Goal: Information Seeking & Learning: Learn about a topic

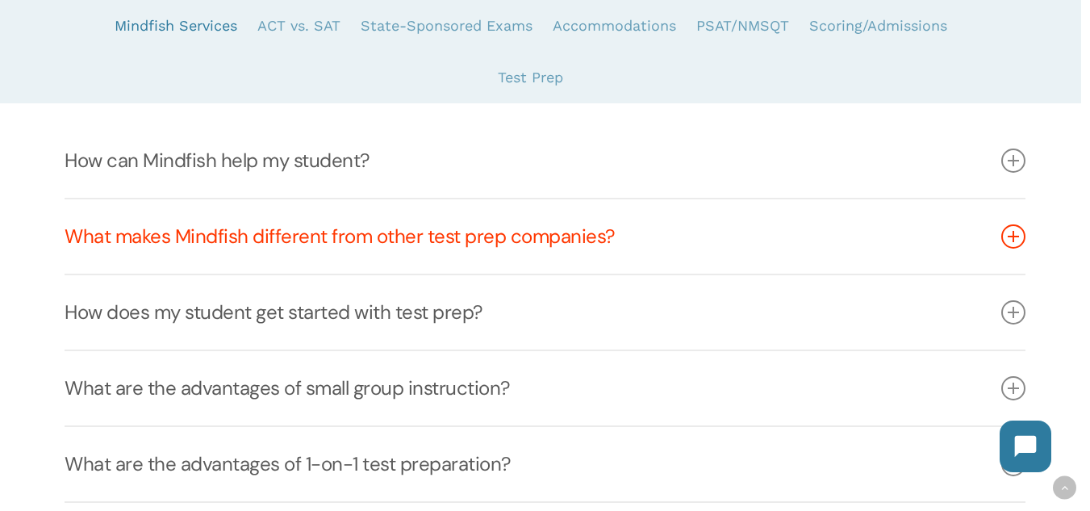
scroll to position [565, 0]
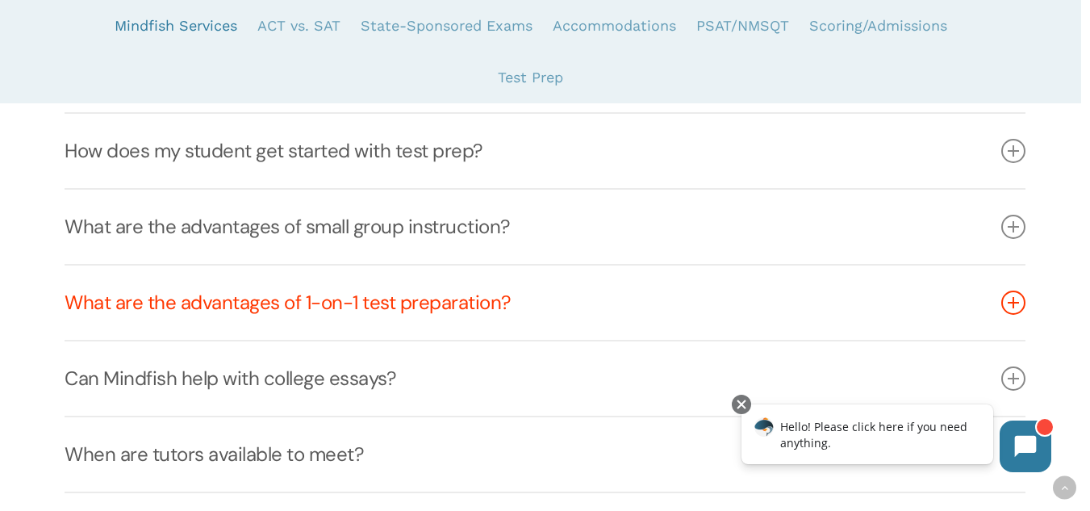
click at [519, 318] on link "What are the advantages of 1-on-1 test preparation?" at bounding box center [545, 302] width 961 height 74
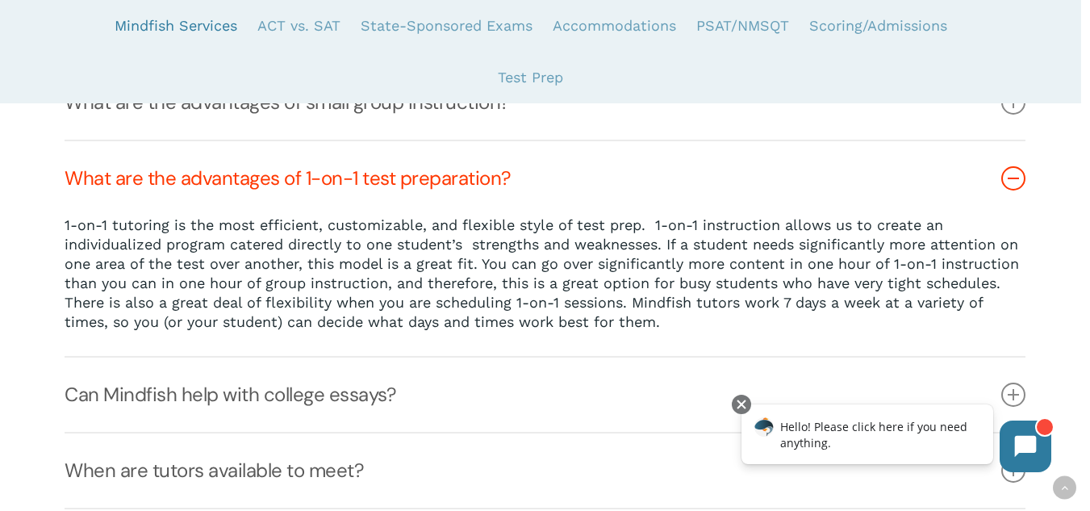
scroll to position [646, 0]
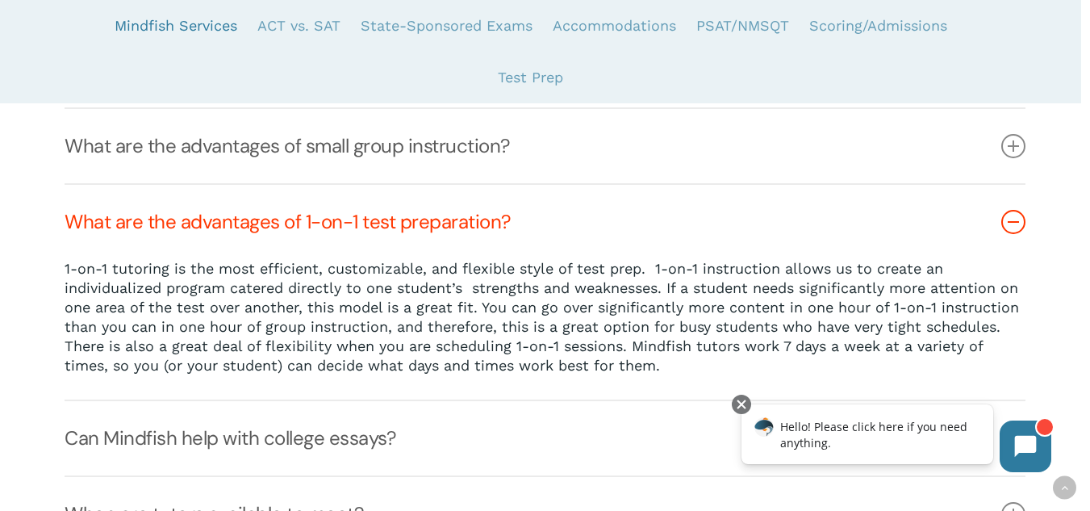
click at [422, 224] on link "What are the advantages of 1-on-1 test preparation?" at bounding box center [545, 222] width 961 height 74
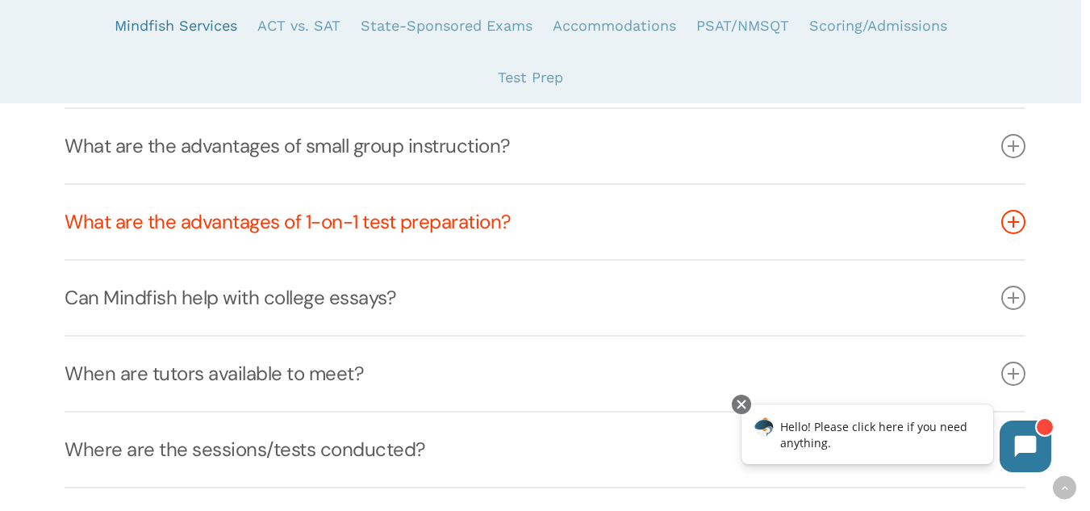
scroll to position [807, 0]
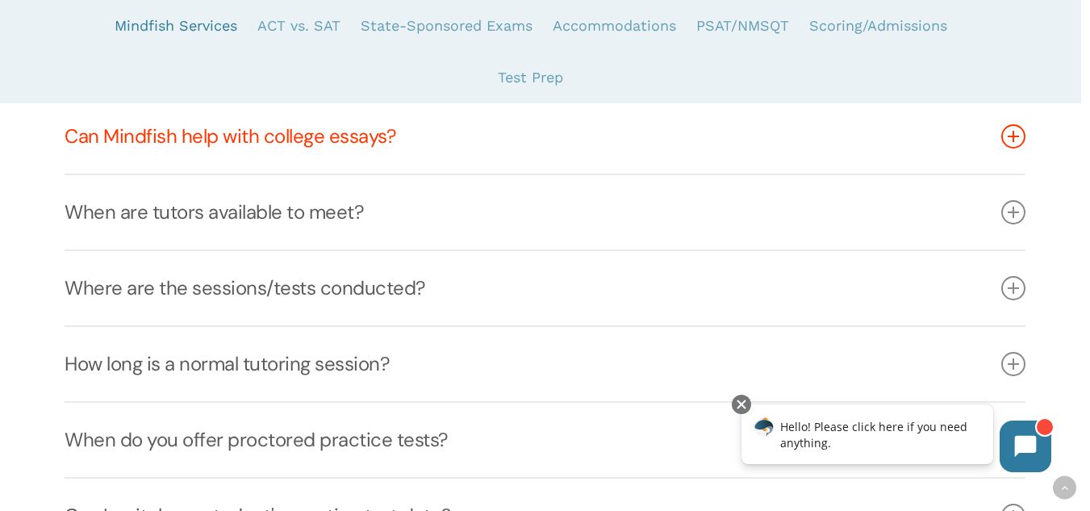
click at [368, 126] on link "Can Mindfish help with college essays?" at bounding box center [545, 136] width 961 height 74
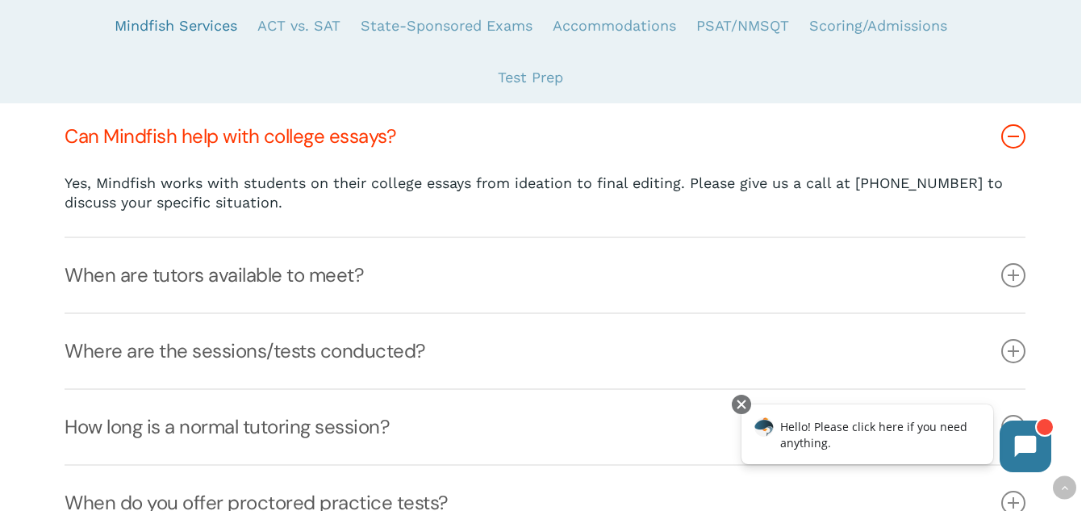
click at [382, 140] on link "Can Mindfish help with college essays?" at bounding box center [545, 136] width 961 height 74
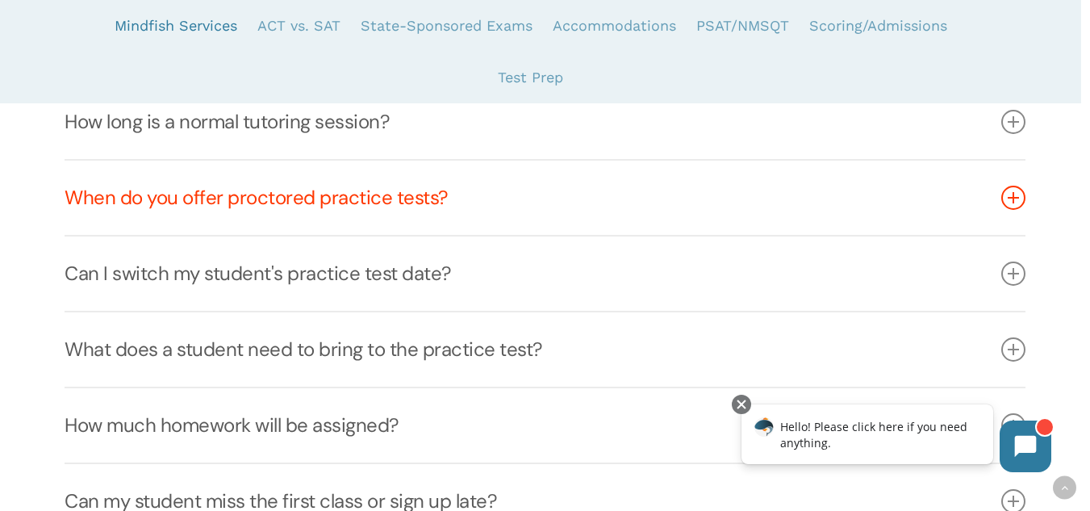
scroll to position [968, 0]
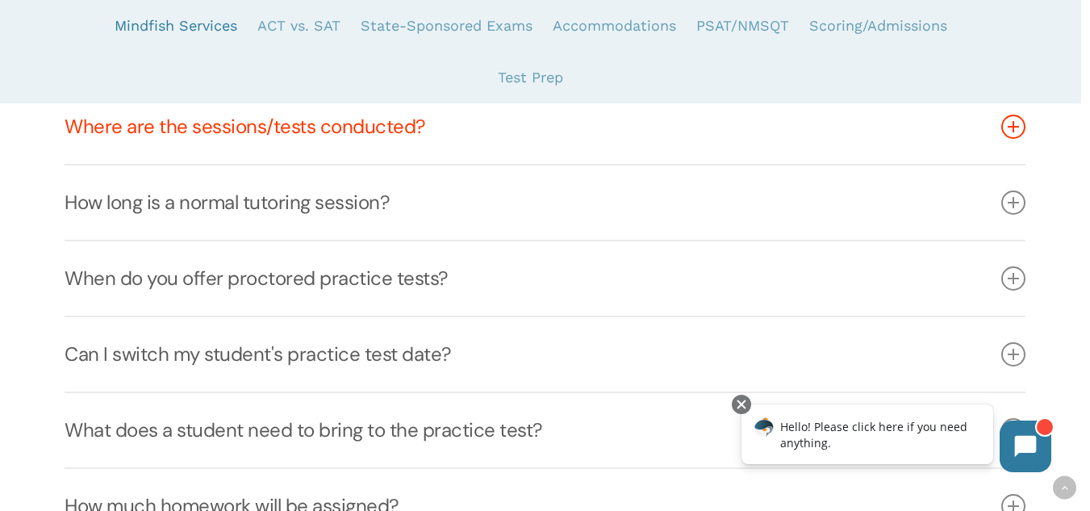
click at [338, 132] on link "Where are the sessions/tests conducted?" at bounding box center [545, 127] width 961 height 74
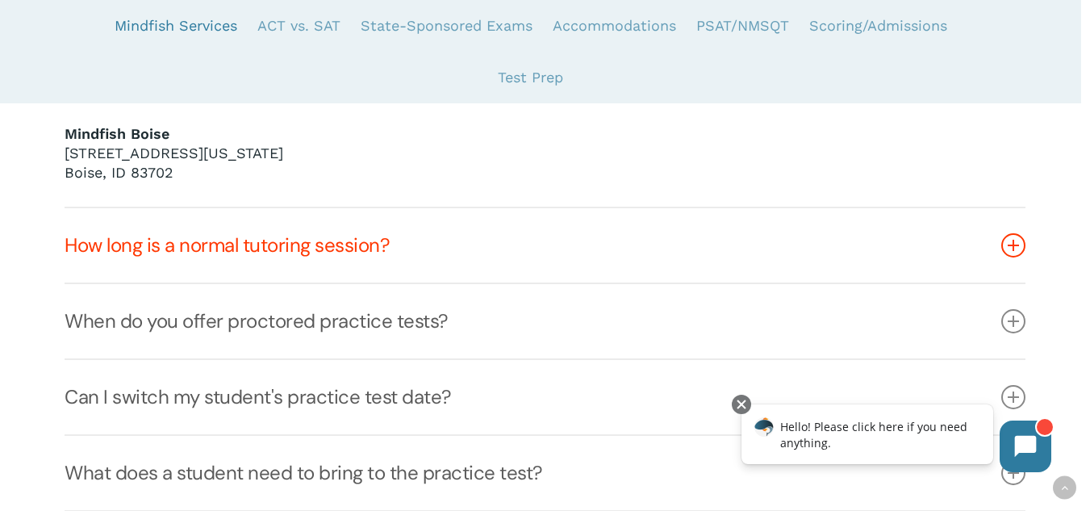
scroll to position [1533, 0]
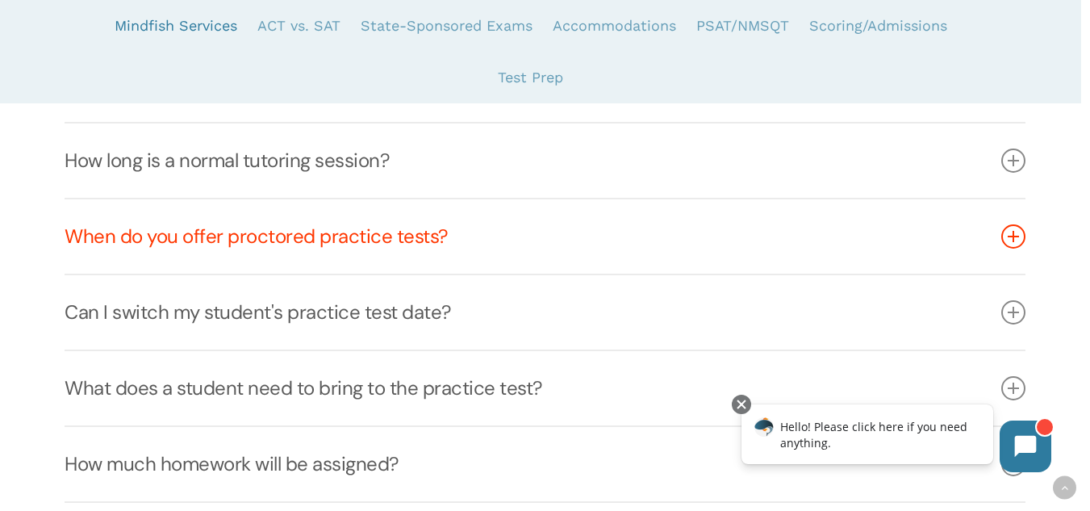
click at [162, 254] on link "When do you offer proctored practice tests?" at bounding box center [545, 236] width 961 height 74
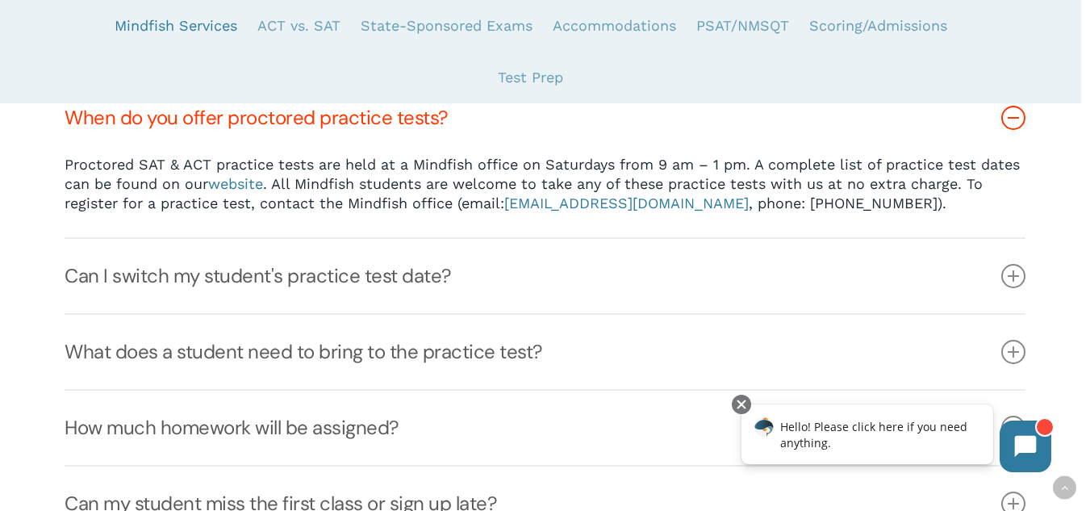
scroll to position [1027, 0]
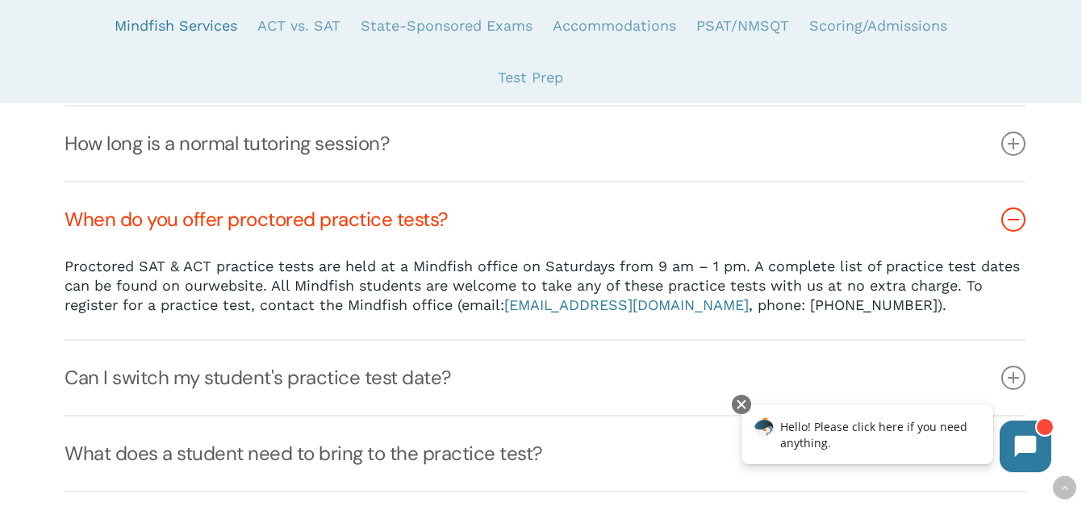
click at [245, 288] on link "website" at bounding box center [235, 285] width 55 height 17
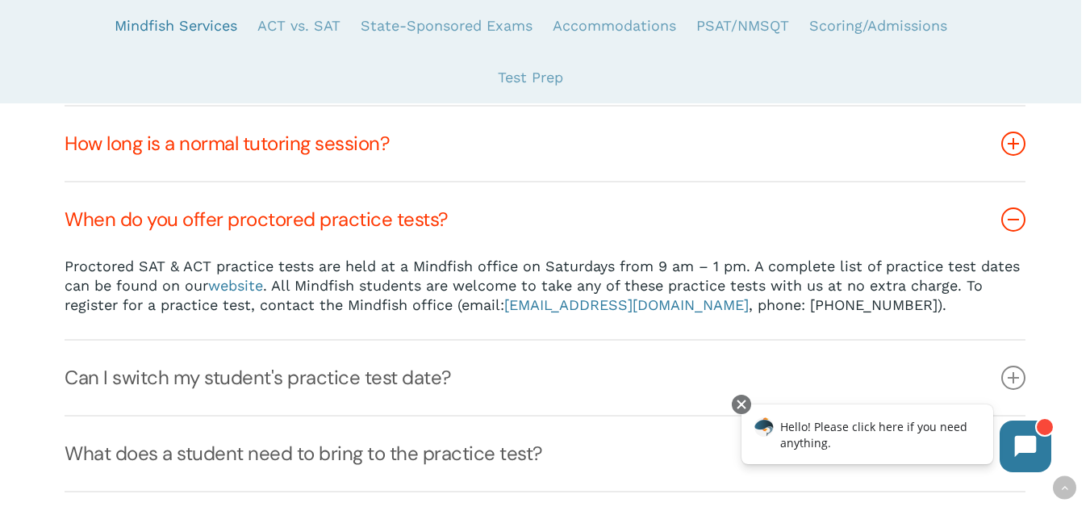
scroll to position [1269, 0]
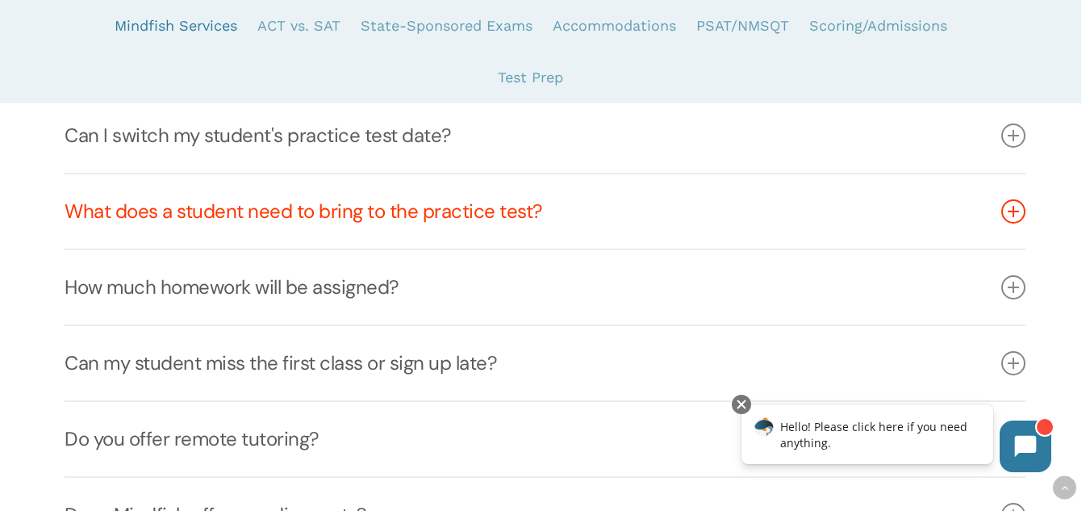
click at [385, 211] on link "What does a student need to bring to the practice test?" at bounding box center [545, 211] width 961 height 74
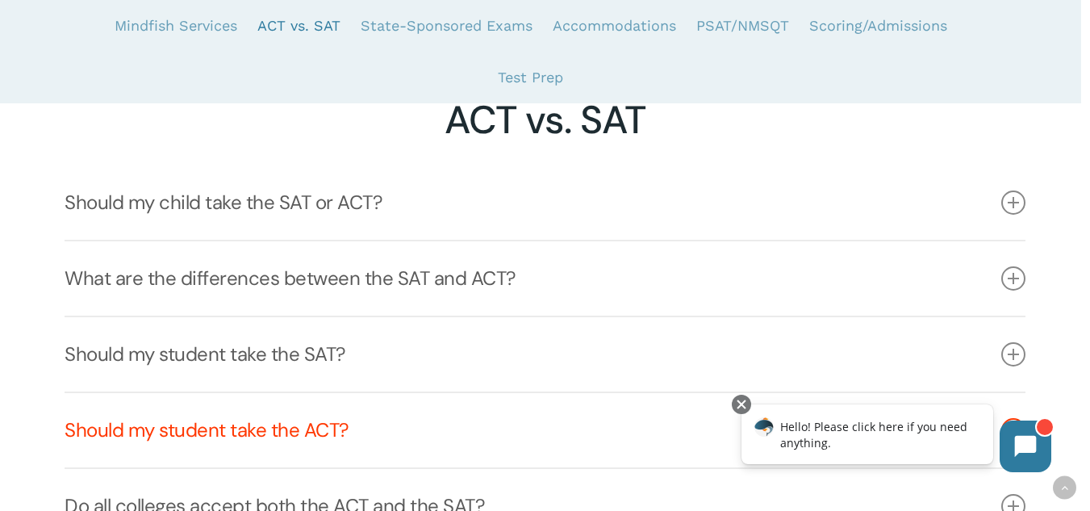
scroll to position [1996, 0]
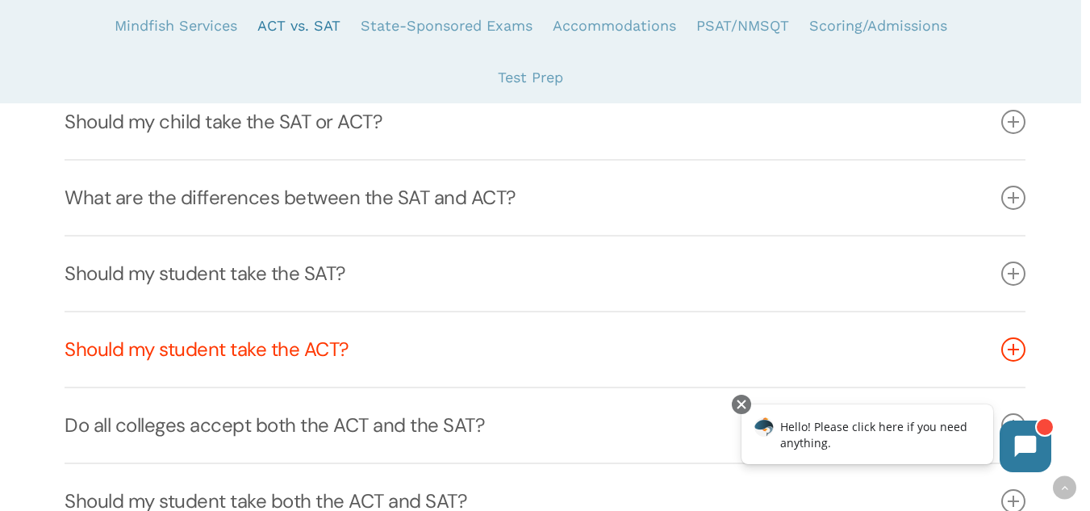
click at [311, 363] on link "Should my student take the ACT?" at bounding box center [545, 349] width 961 height 74
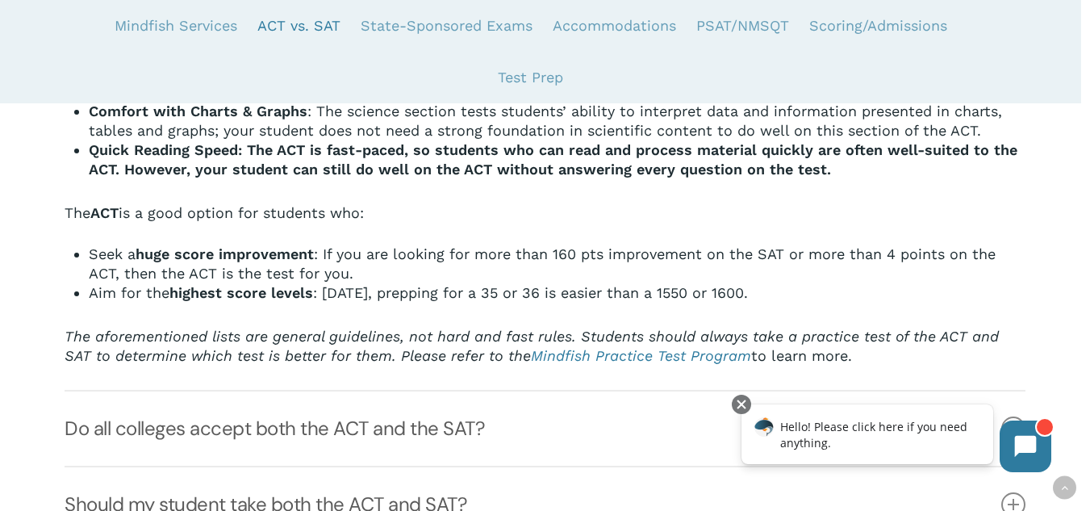
scroll to position [2560, 0]
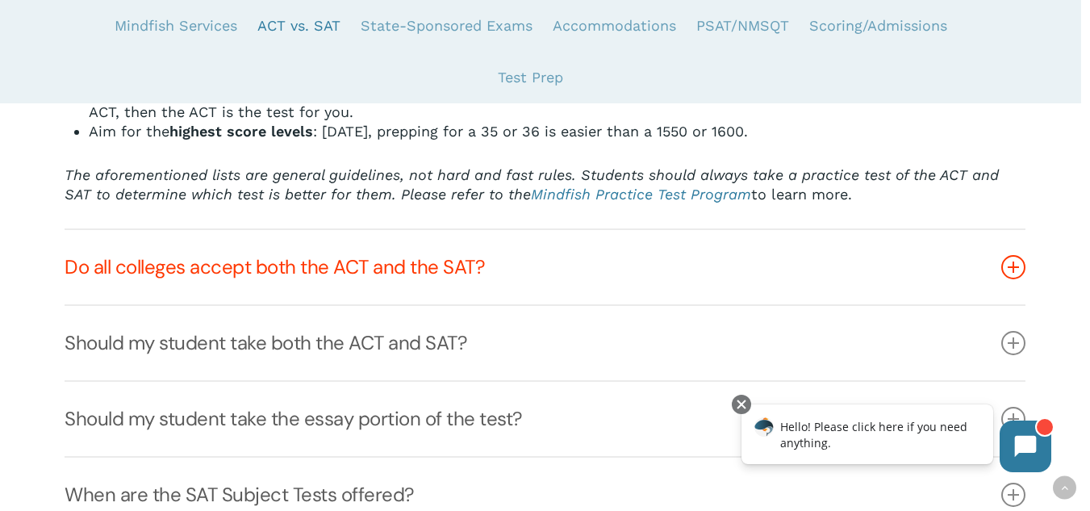
click at [435, 296] on link "Do all colleges accept both the ACT and the SAT?" at bounding box center [545, 267] width 961 height 74
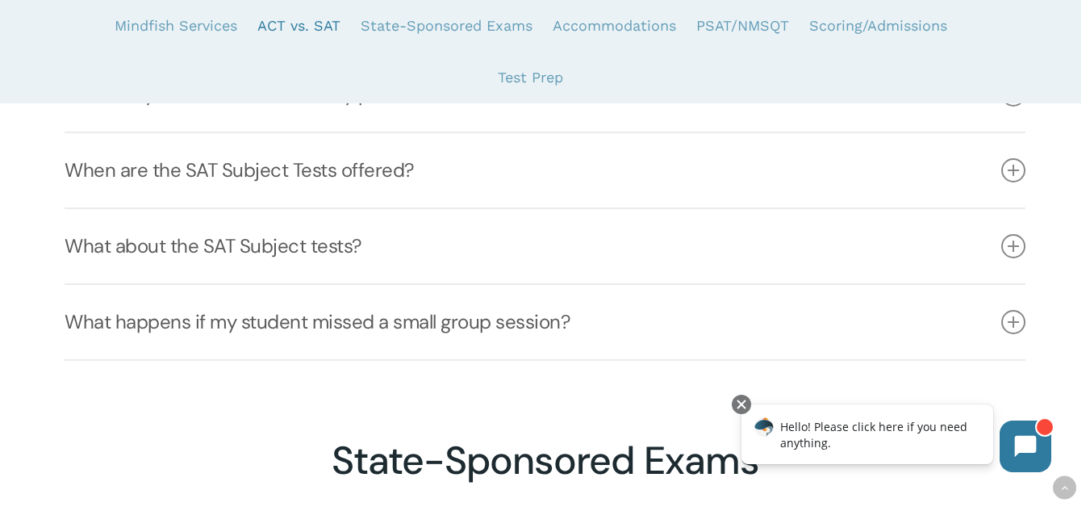
scroll to position [2363, 0]
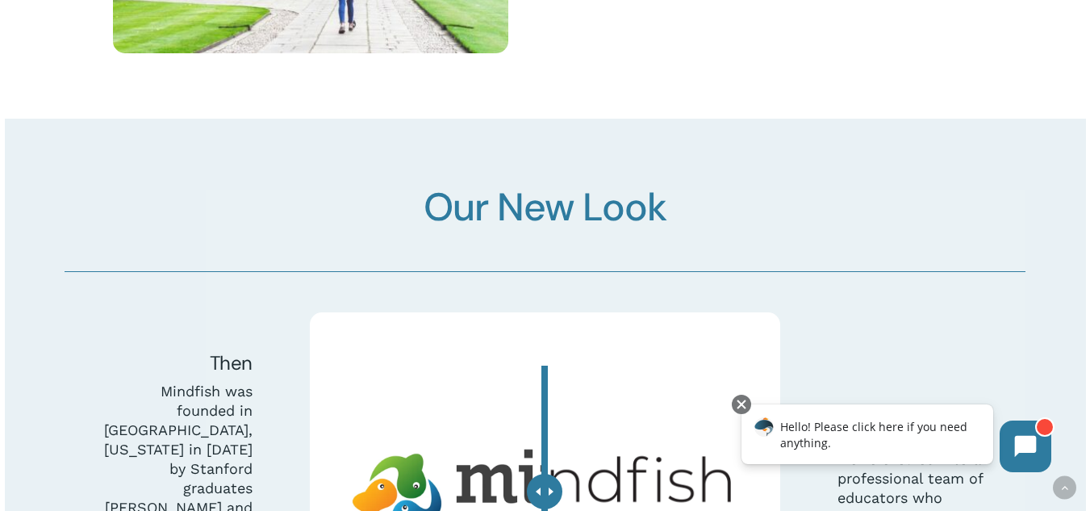
scroll to position [4519, 0]
